Goal: Information Seeking & Learning: Learn about a topic

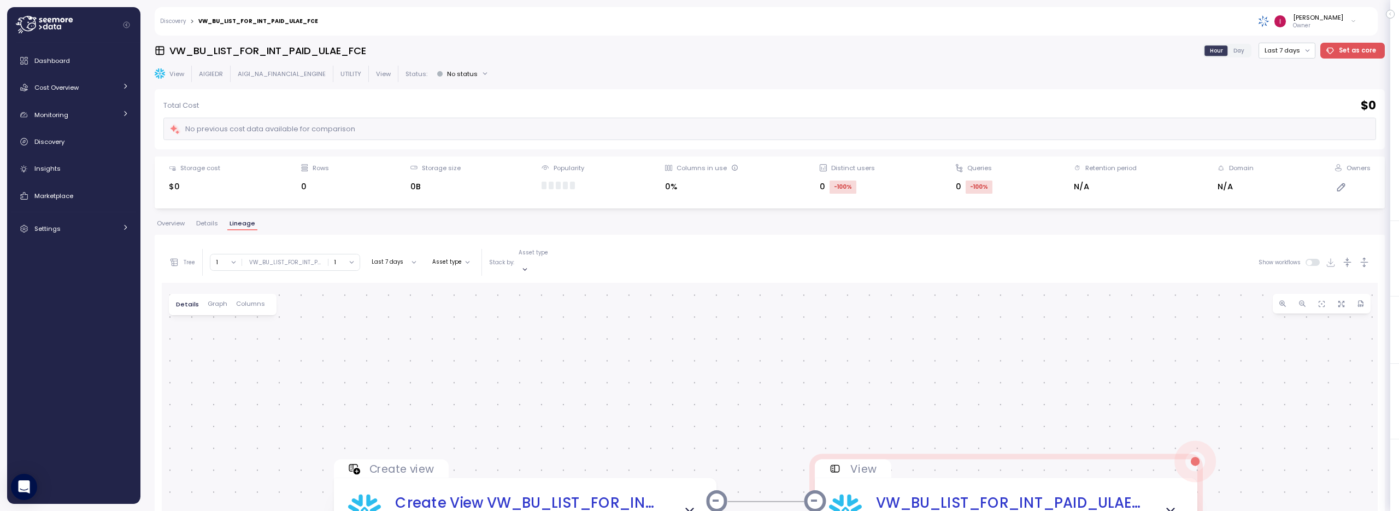
scroll to position [21, 0]
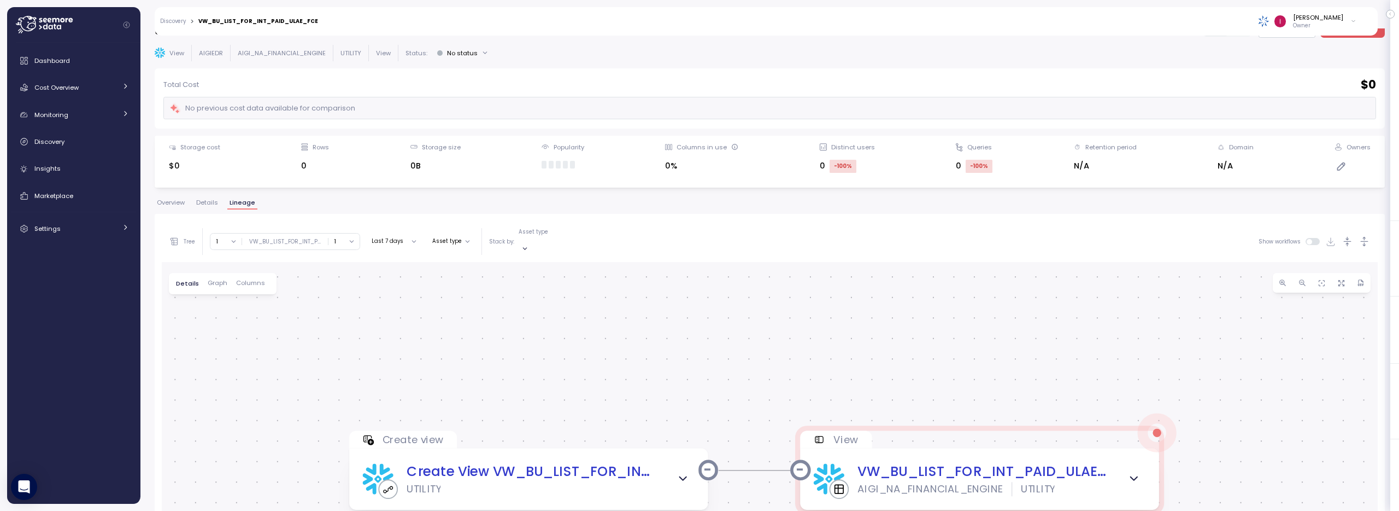
click at [169, 203] on span "Overview" at bounding box center [171, 203] width 28 height 6
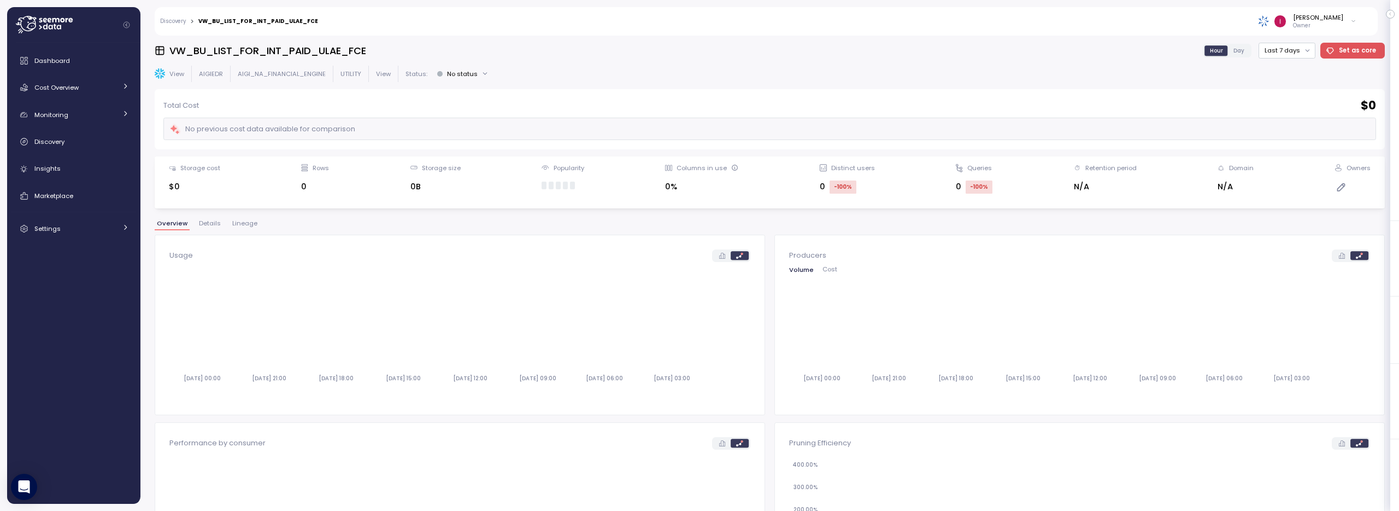
click at [244, 218] on div "VW_BU_LIST_FOR_INT_PAID_ULAE_FCE Hour Day Last 7 days Set as core View AIGIEDR …" at bounding box center [770, 273] width 1230 height 461
click at [250, 224] on span "Lineage" at bounding box center [244, 223] width 25 height 6
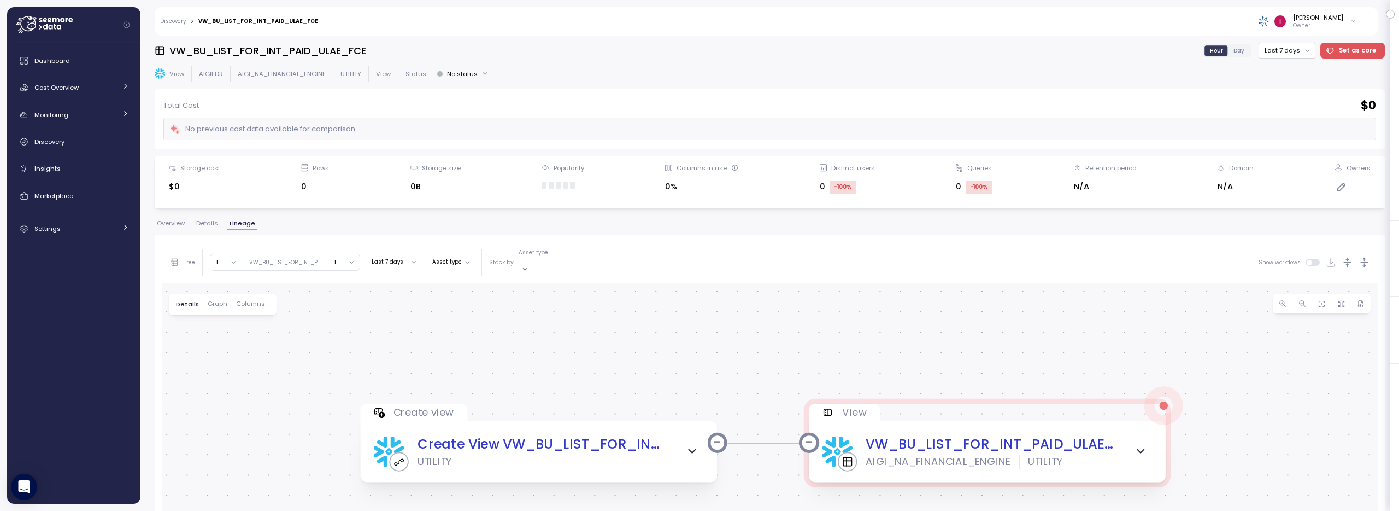
drag, startPoint x: 625, startPoint y: 357, endPoint x: 629, endPoint y: 344, distance: 13.7
click at [629, 344] on div "Create view Create View VW_BU_LIST_FOR_INT_PAID_ULAE_FCE UTILITY View VW_BU_LIS…" at bounding box center [770, 496] width 1216 height 427
